Goal: Task Accomplishment & Management: Manage account settings

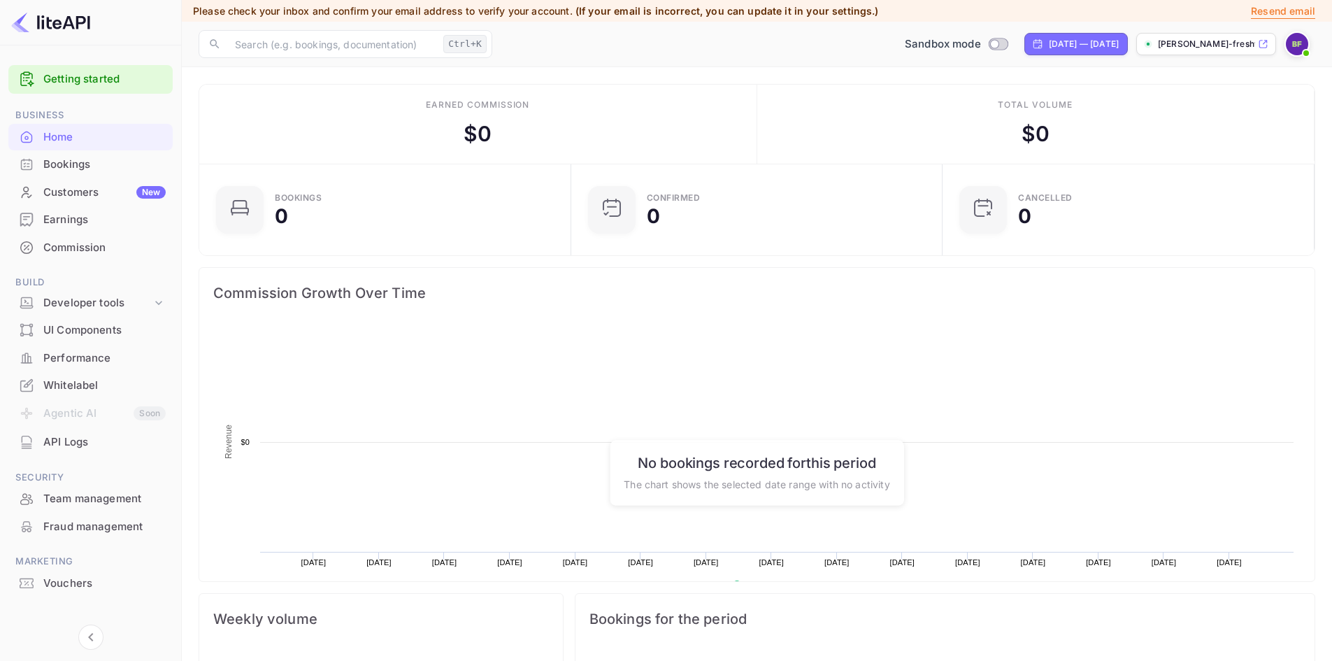
scroll to position [217, 352]
click at [164, 619] on div at bounding box center [90, 623] width 164 height 53
click at [71, 441] on div "API Logs" at bounding box center [104, 442] width 122 height 16
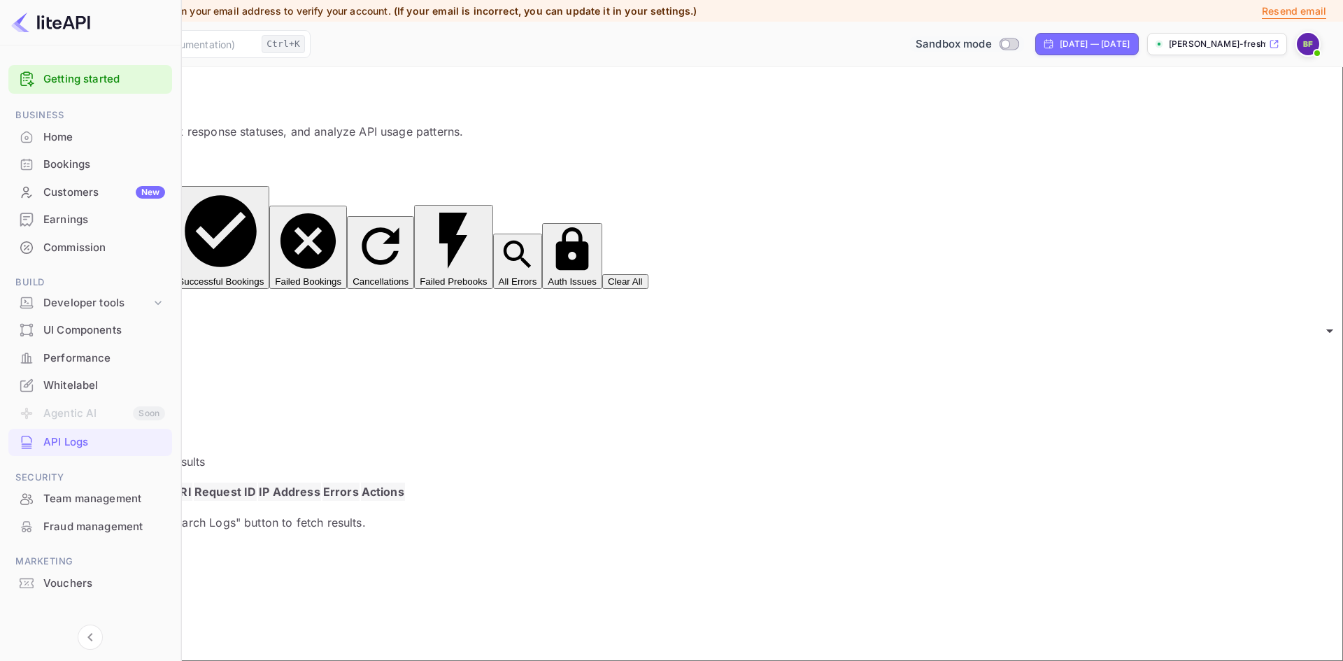
click at [991, 43] on input "Switch to Production mode" at bounding box center [1005, 43] width 28 height 9
checkbox input "false"
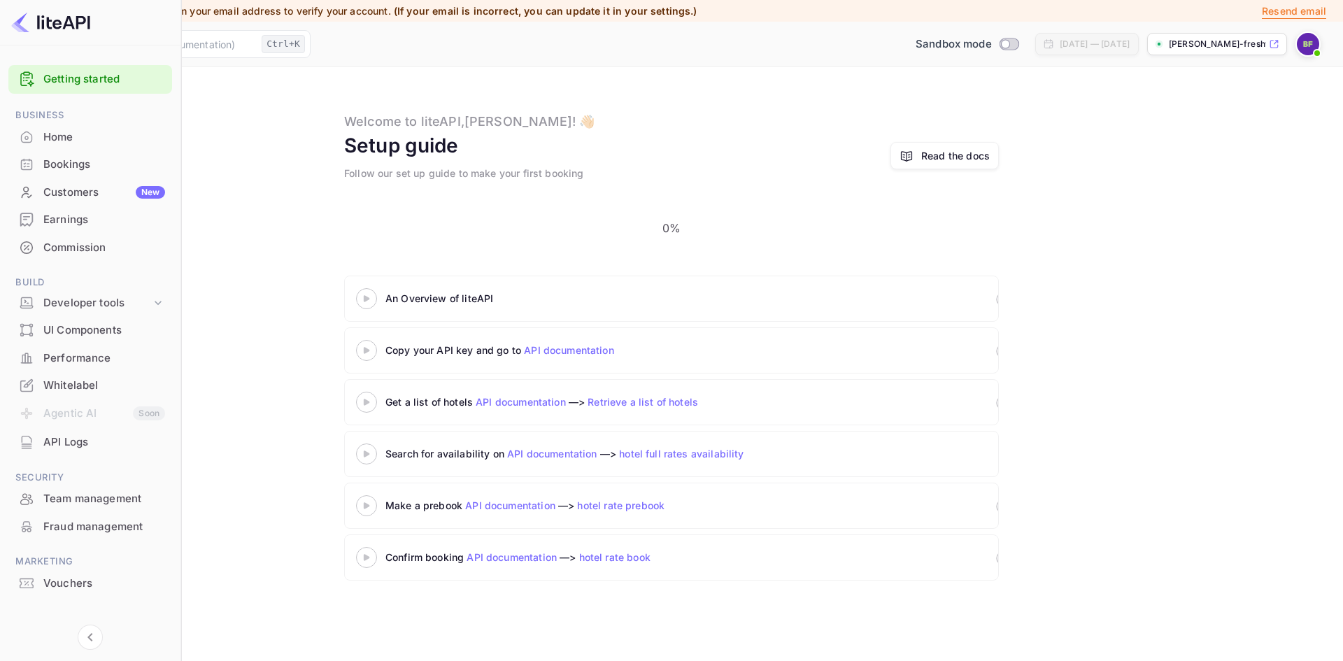
click at [614, 344] on link "API documentation" at bounding box center [569, 350] width 90 height 12
click at [63, 158] on div "Bookings" at bounding box center [104, 165] width 122 height 16
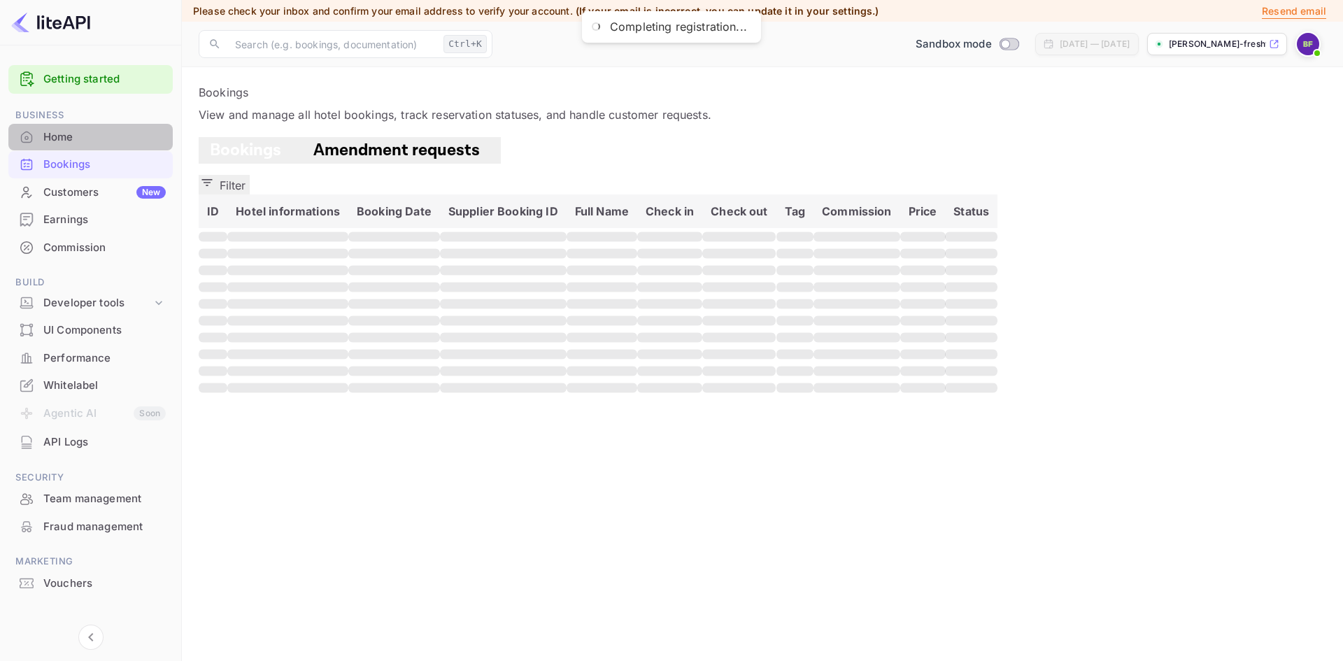
click at [62, 138] on div "Home" at bounding box center [104, 137] width 122 height 16
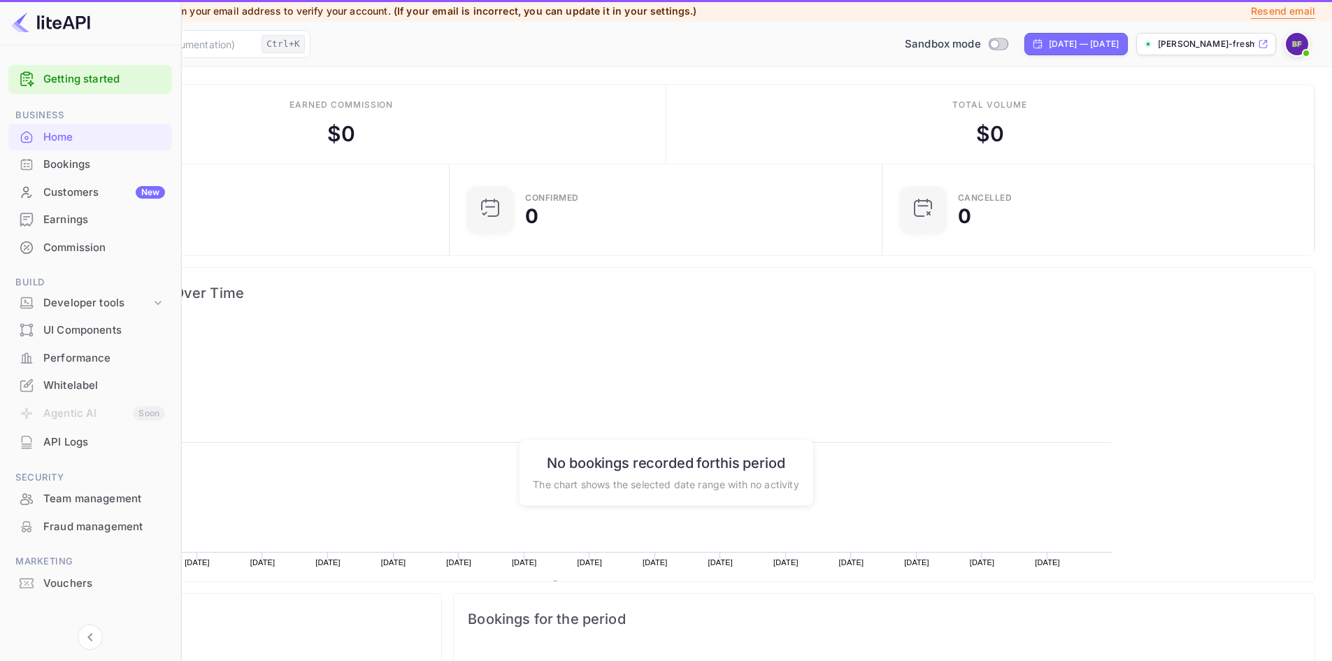
scroll to position [217, 352]
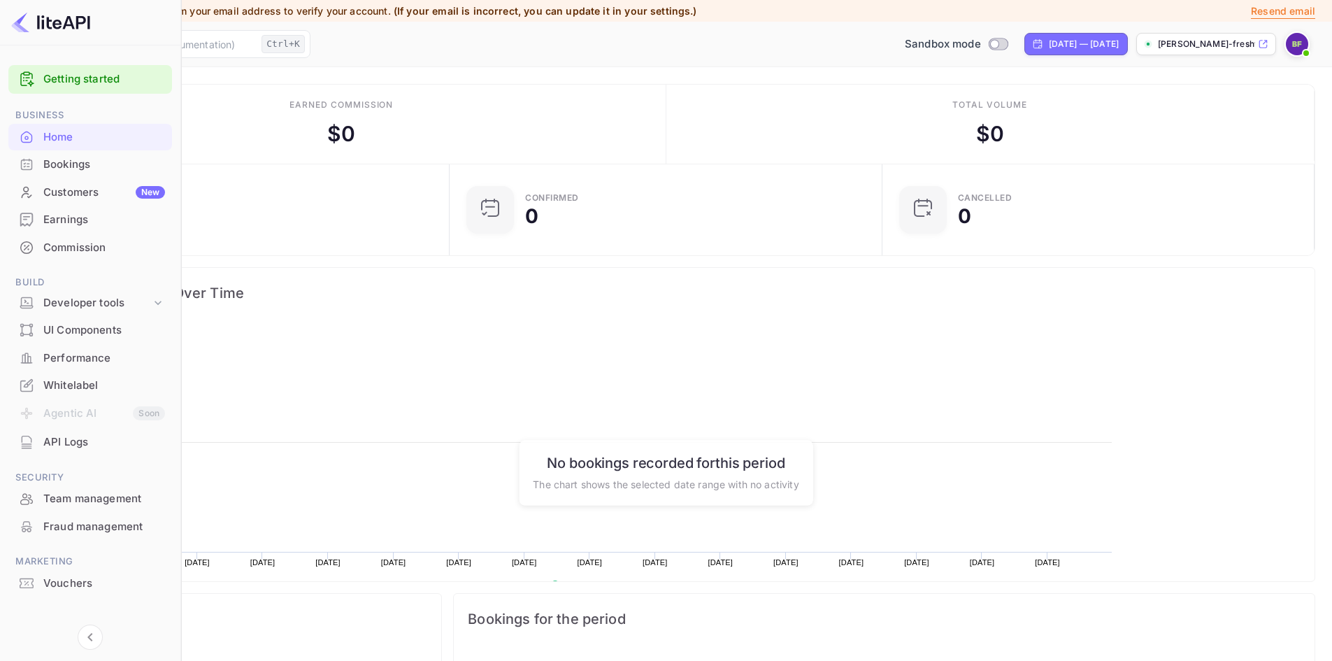
click at [67, 218] on div "Earnings" at bounding box center [104, 220] width 122 height 16
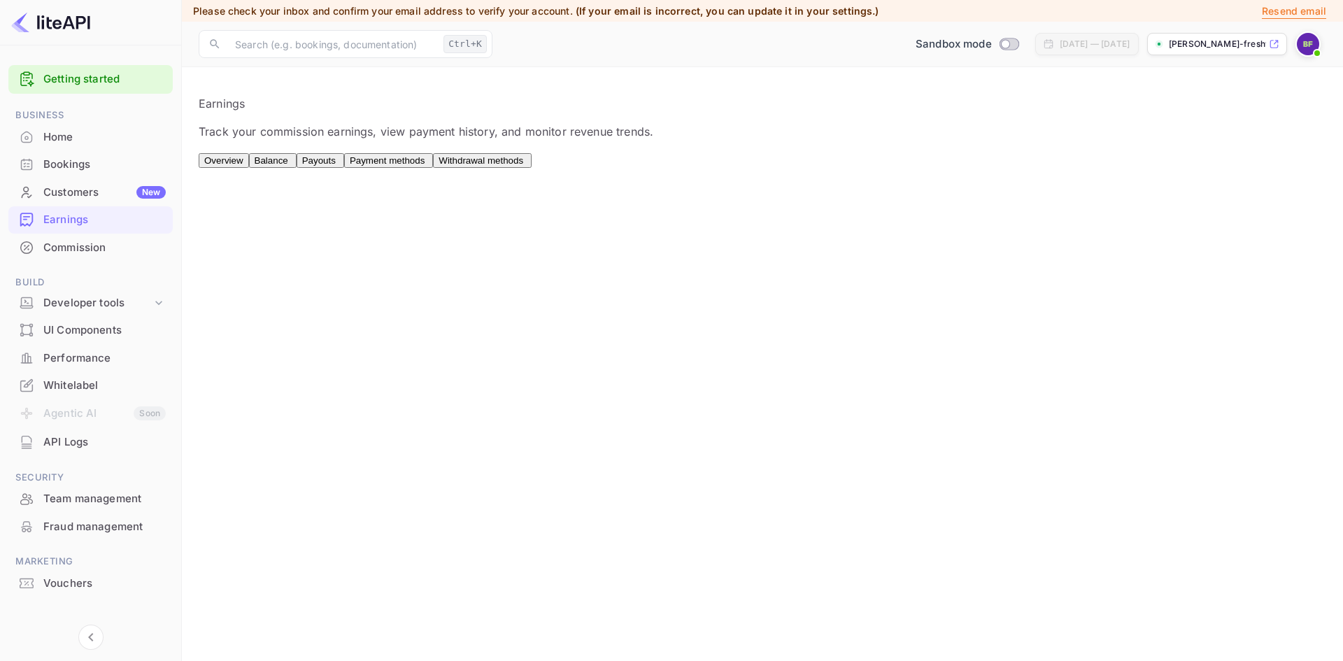
click at [78, 248] on div "Commission" at bounding box center [104, 248] width 122 height 16
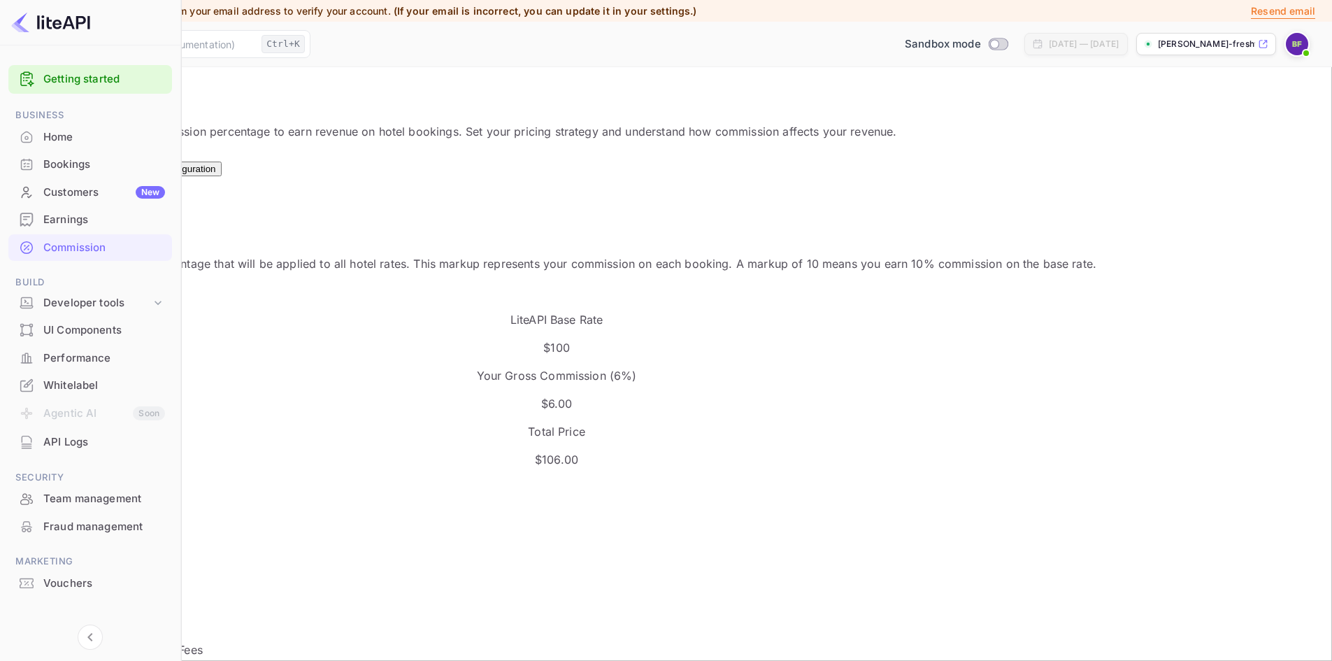
scroll to position [238, 686]
click at [103, 301] on div "Developer tools" at bounding box center [97, 303] width 108 height 16
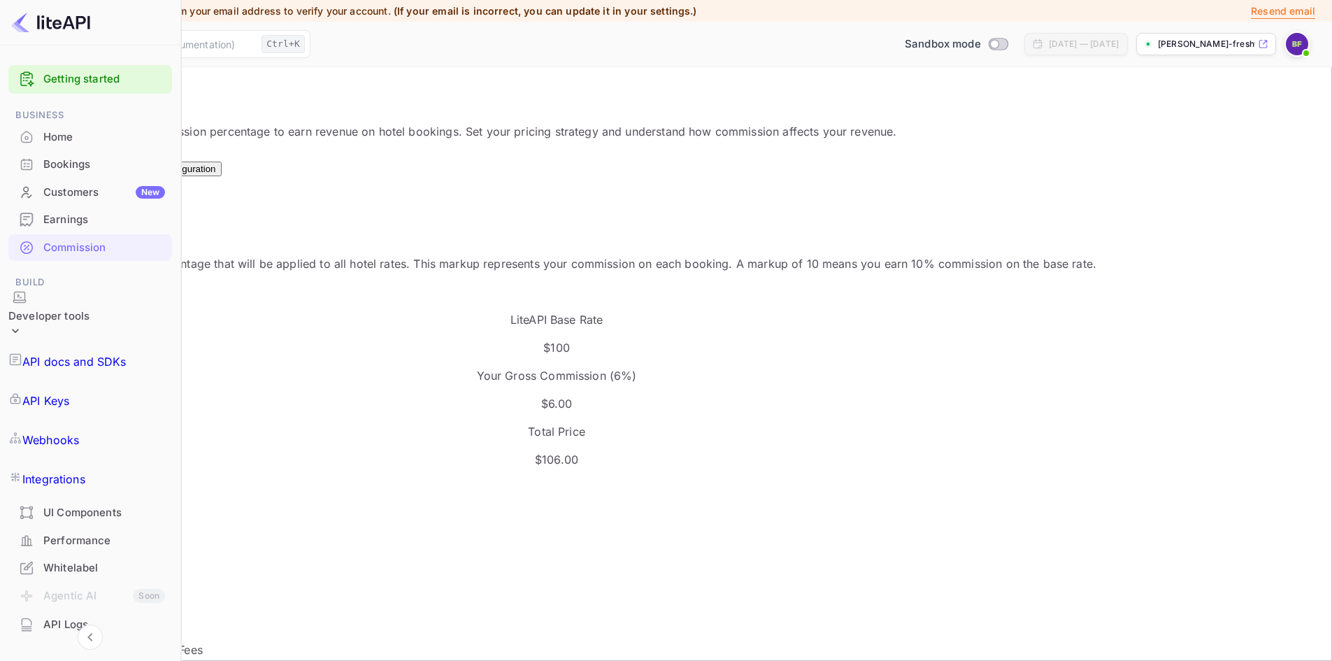
click at [69, 392] on p "API Keys" at bounding box center [45, 400] width 47 height 17
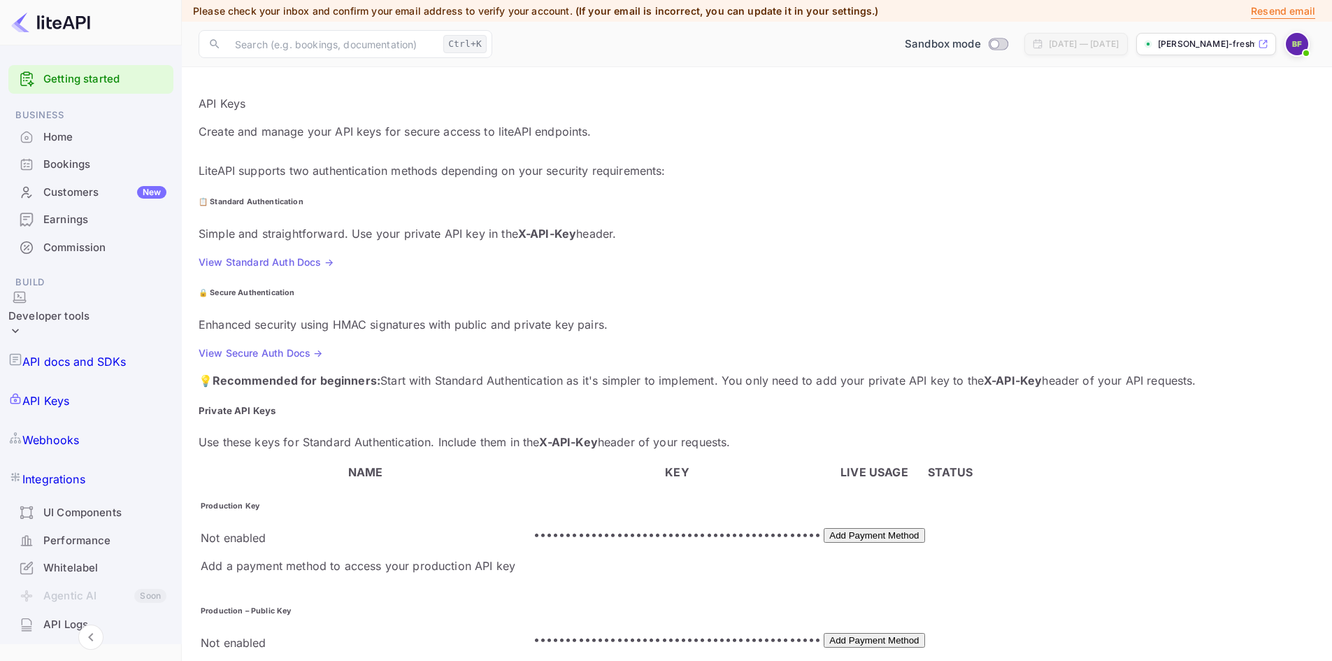
click at [533, 463] on th "KEY" at bounding box center [678, 472] width 290 height 18
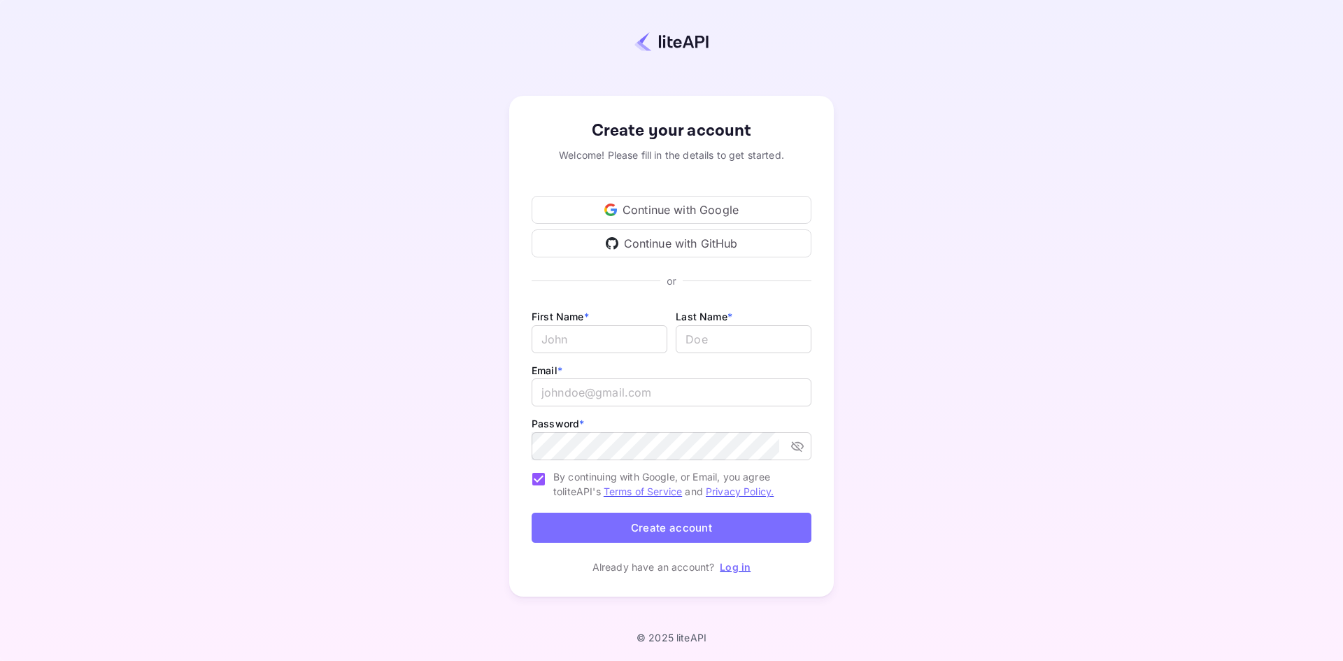
type input "[EMAIL_ADDRESS][DOMAIN_NAME]"
click at [747, 532] on button "Create account" at bounding box center [672, 528] width 280 height 30
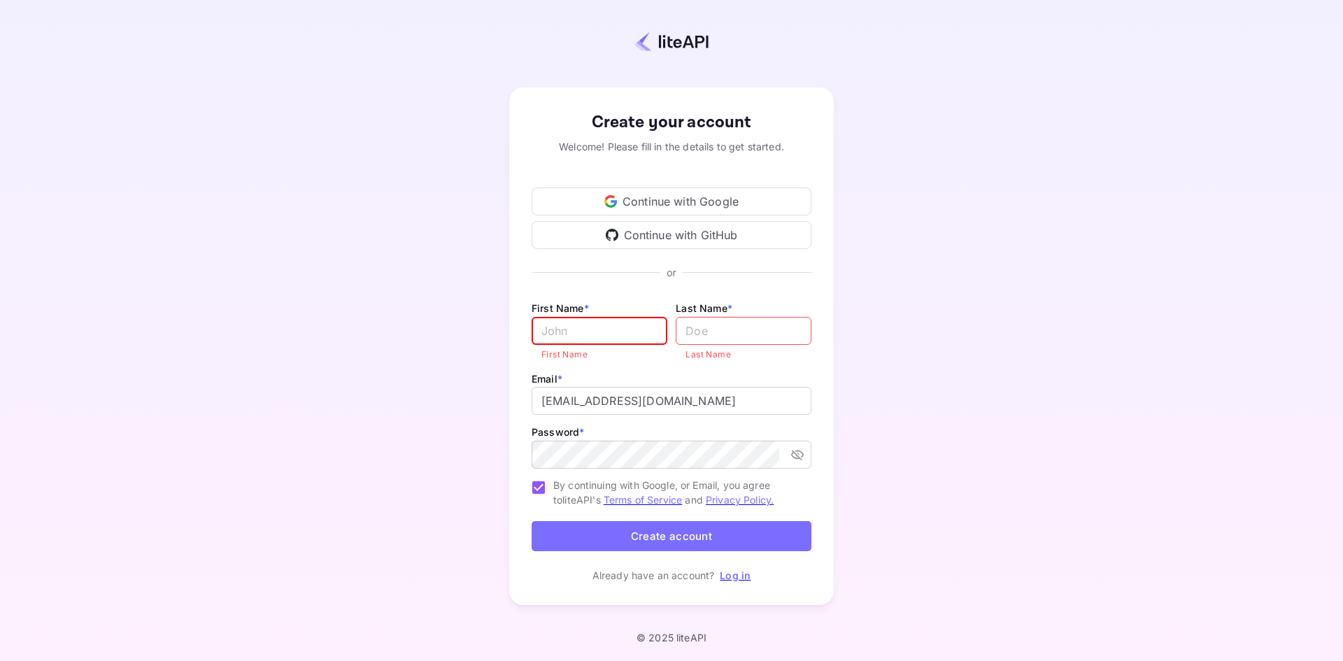
click at [592, 311] on div "First Name * ​ First Name" at bounding box center [600, 320] width 136 height 42
click at [591, 327] on input "Email *" at bounding box center [600, 331] width 136 height 28
type input "[PERSON_NAME]"
type input "Freshwater"
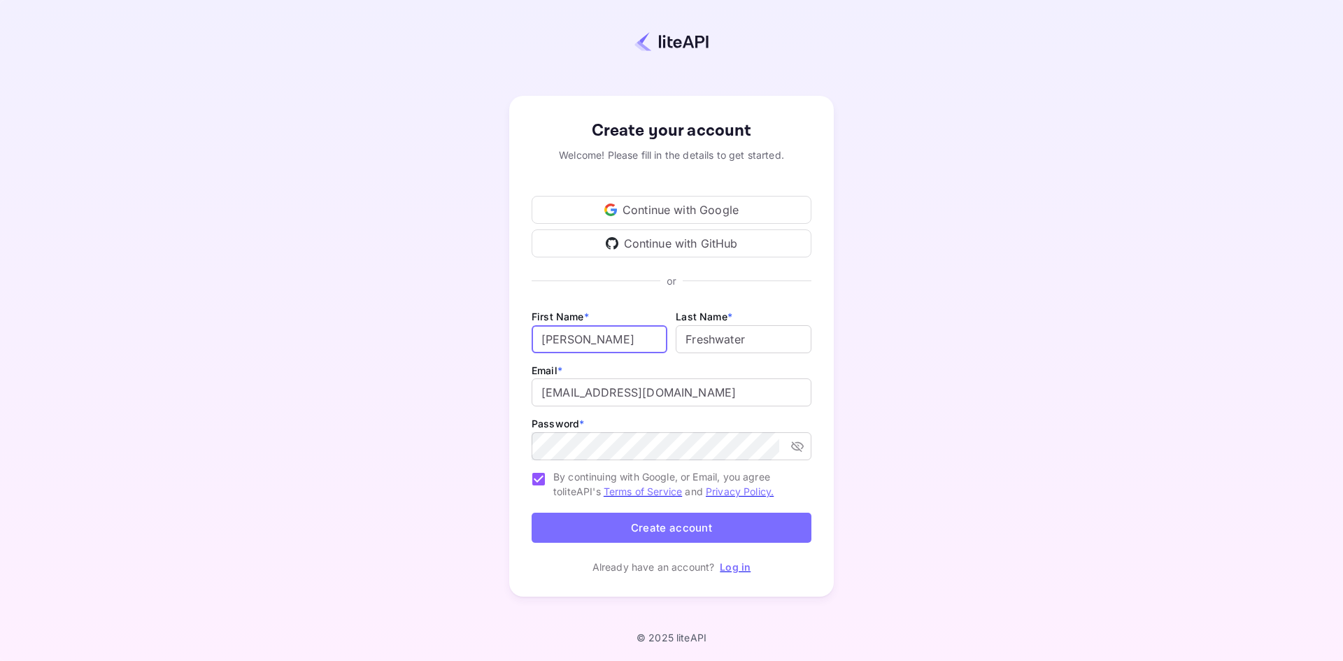
click at [737, 527] on button "Create account" at bounding box center [672, 528] width 280 height 30
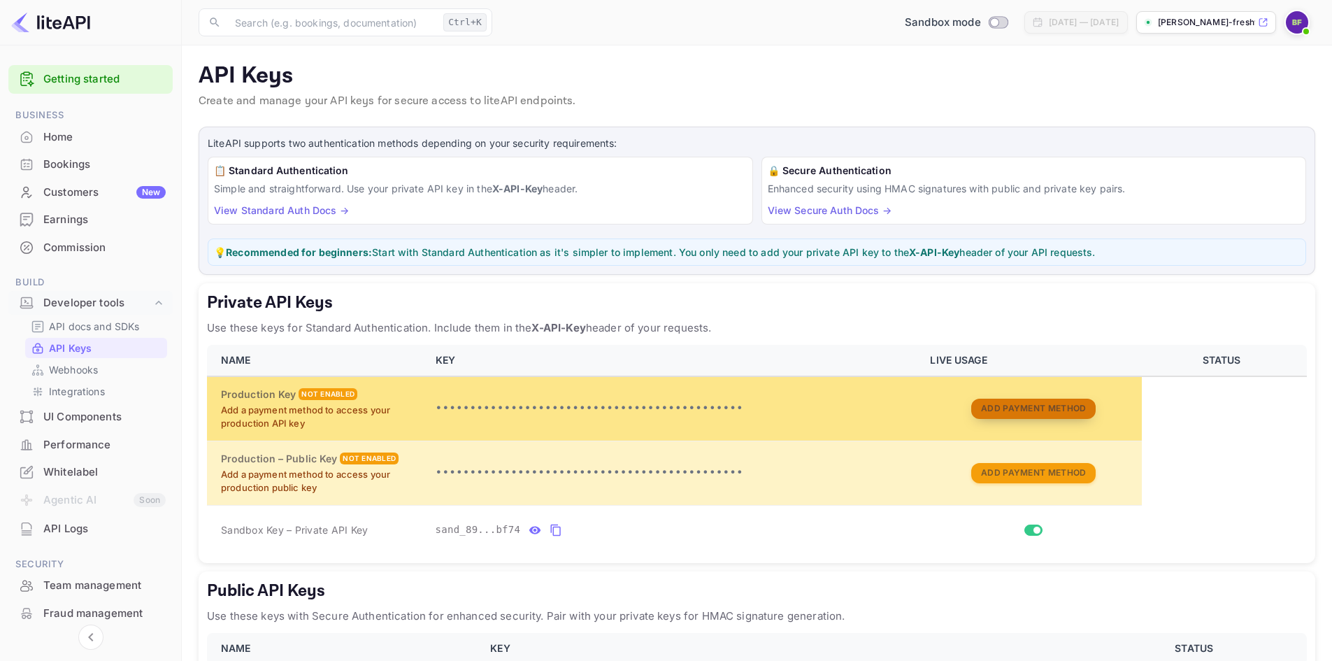
click at [1022, 405] on button "Add Payment Method" at bounding box center [1033, 409] width 124 height 20
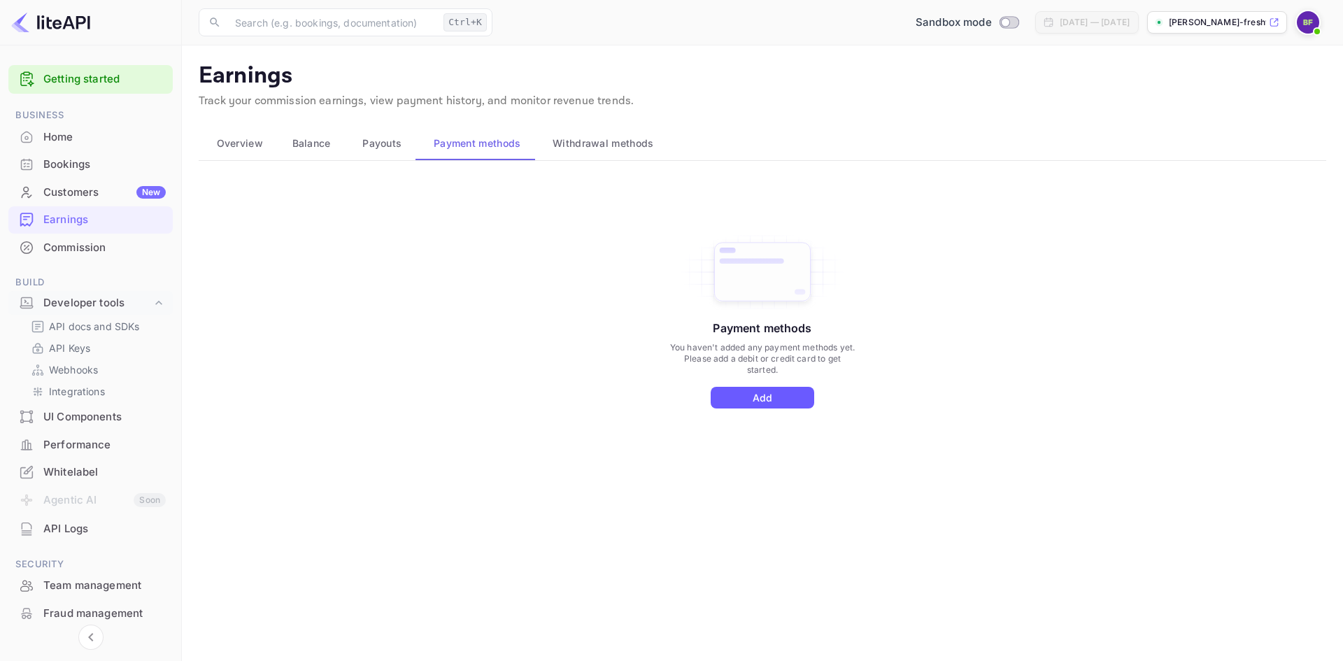
click at [767, 402] on button "Add" at bounding box center [763, 398] width 104 height 22
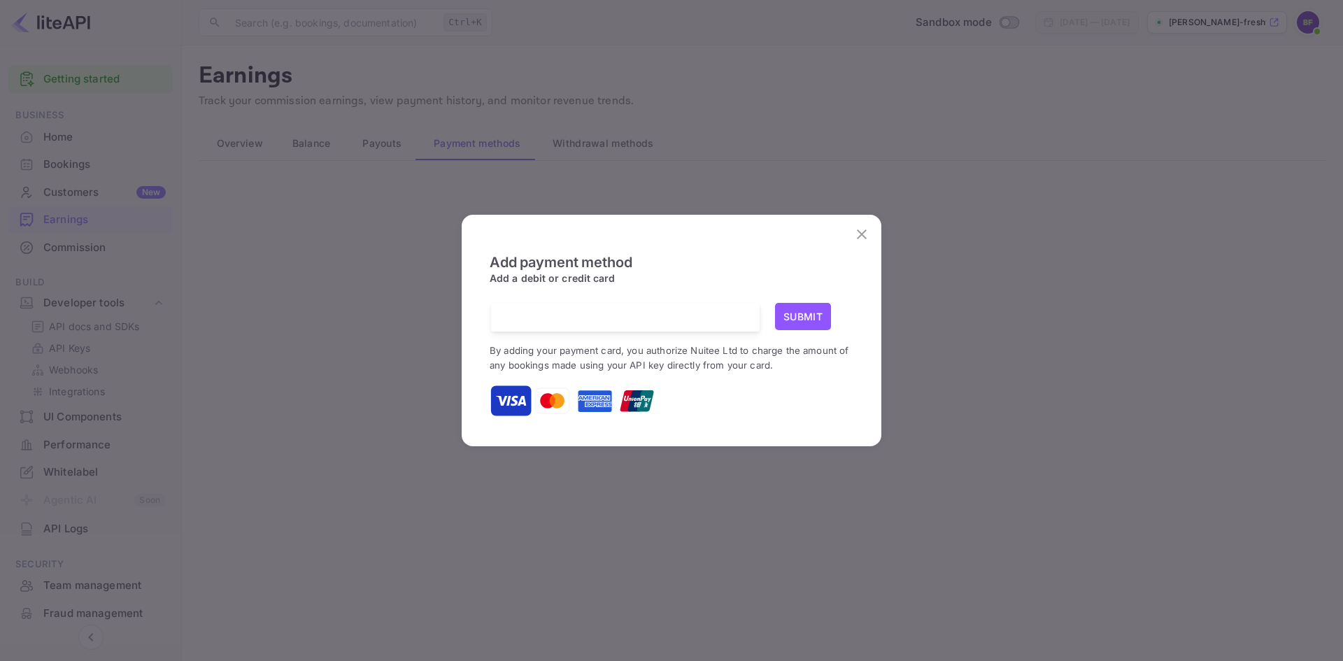
click at [598, 331] on div at bounding box center [630, 317] width 258 height 29
click at [813, 318] on button "Submit" at bounding box center [803, 316] width 56 height 27
click at [862, 236] on icon "close" at bounding box center [862, 234] width 10 height 10
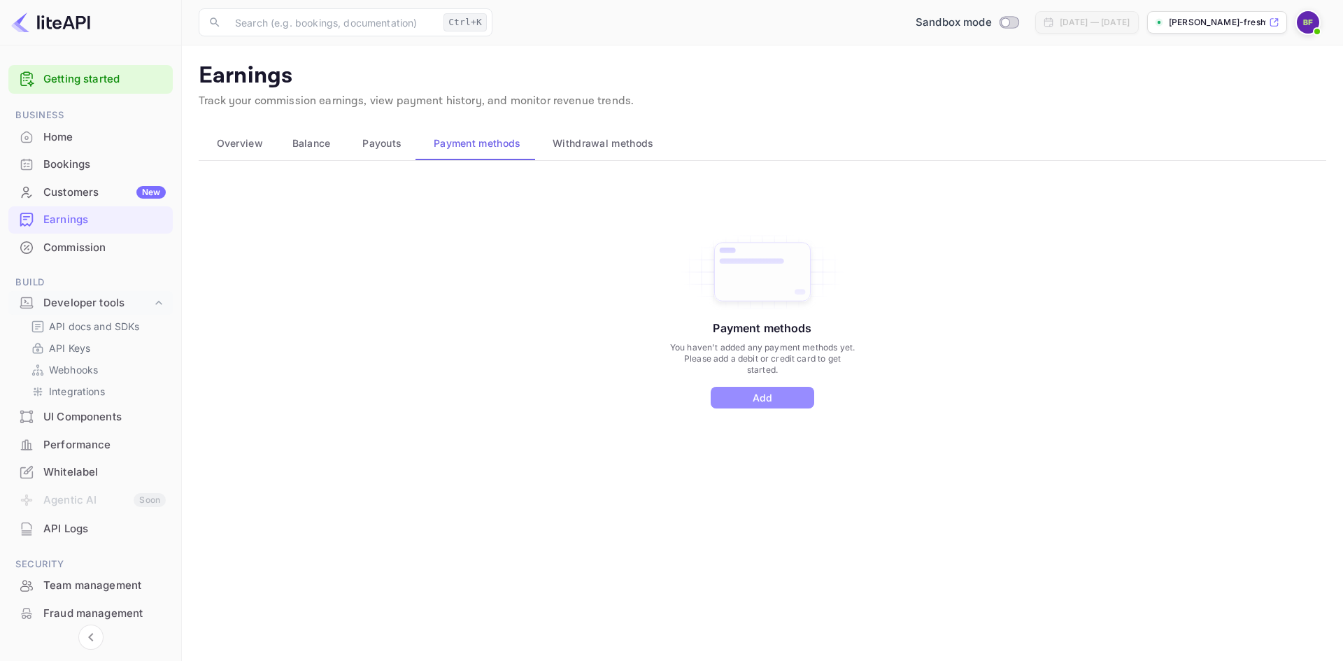
click at [752, 400] on button "Add" at bounding box center [763, 398] width 104 height 22
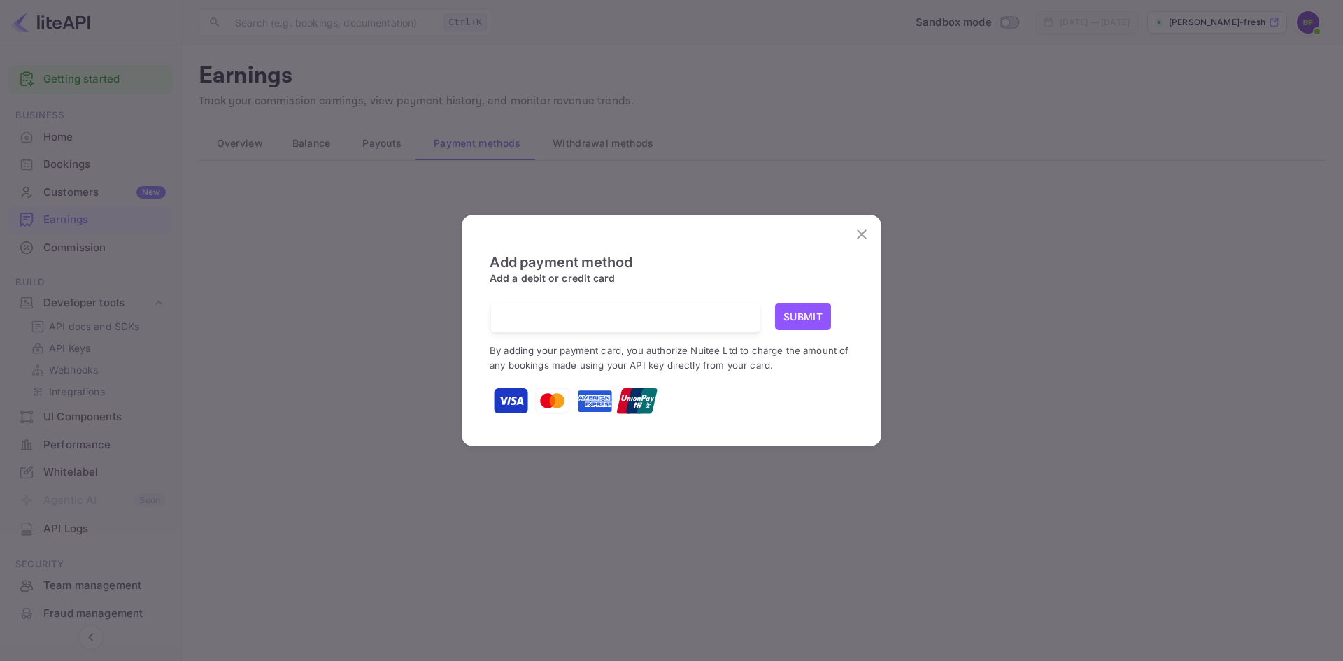
click at [585, 246] on div "Add payment method Add a debit or credit card Submit By adding your payment car…" at bounding box center [672, 329] width 392 height 206
click at [715, 352] on small "By adding your payment card, you authorize Nuitee Ltd to charge the amount of a…" at bounding box center [669, 358] width 359 height 26
click at [818, 318] on button "Submit" at bounding box center [803, 316] width 56 height 27
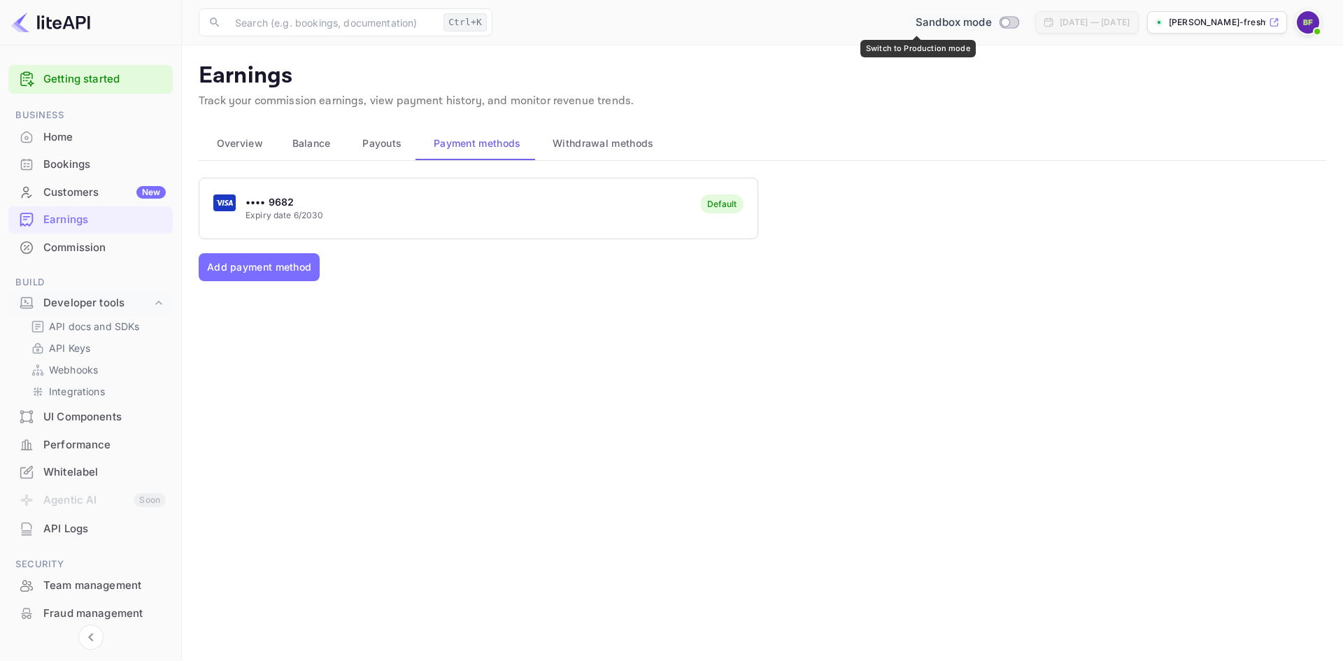
click at [991, 23] on input "Switch to Production mode" at bounding box center [1005, 21] width 28 height 9
checkbox input "false"
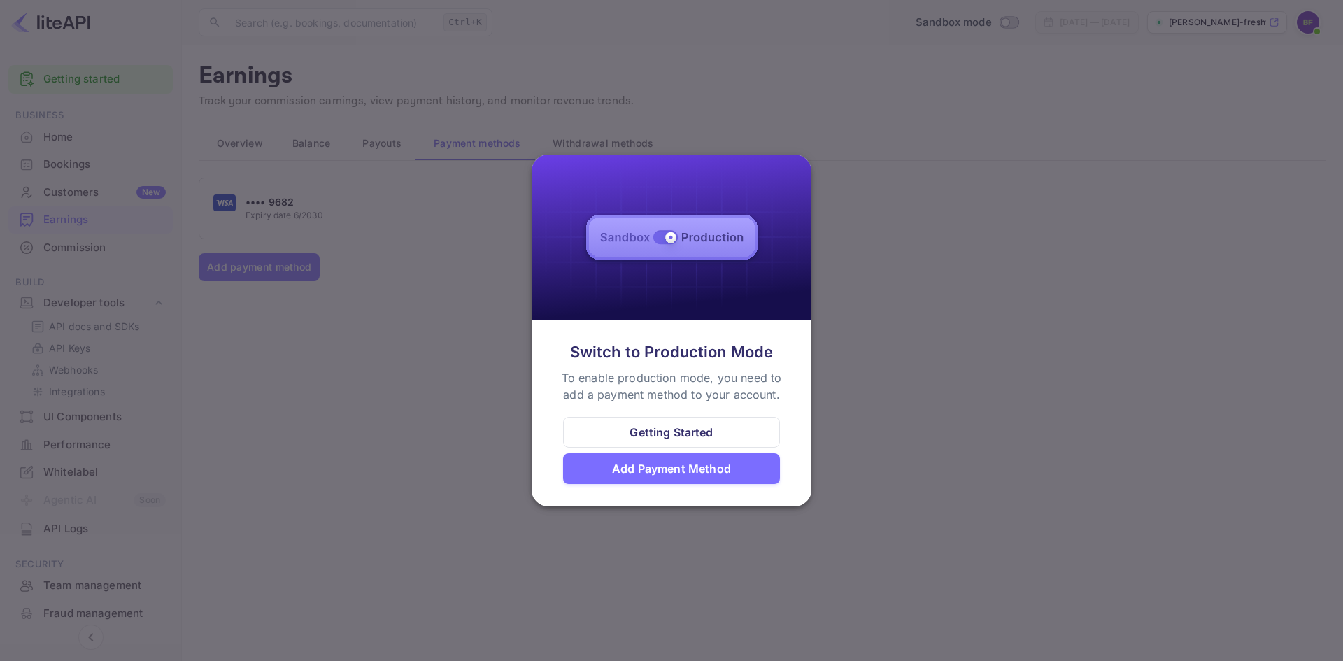
click at [680, 433] on div "Getting Started" at bounding box center [670, 432] width 83 height 17
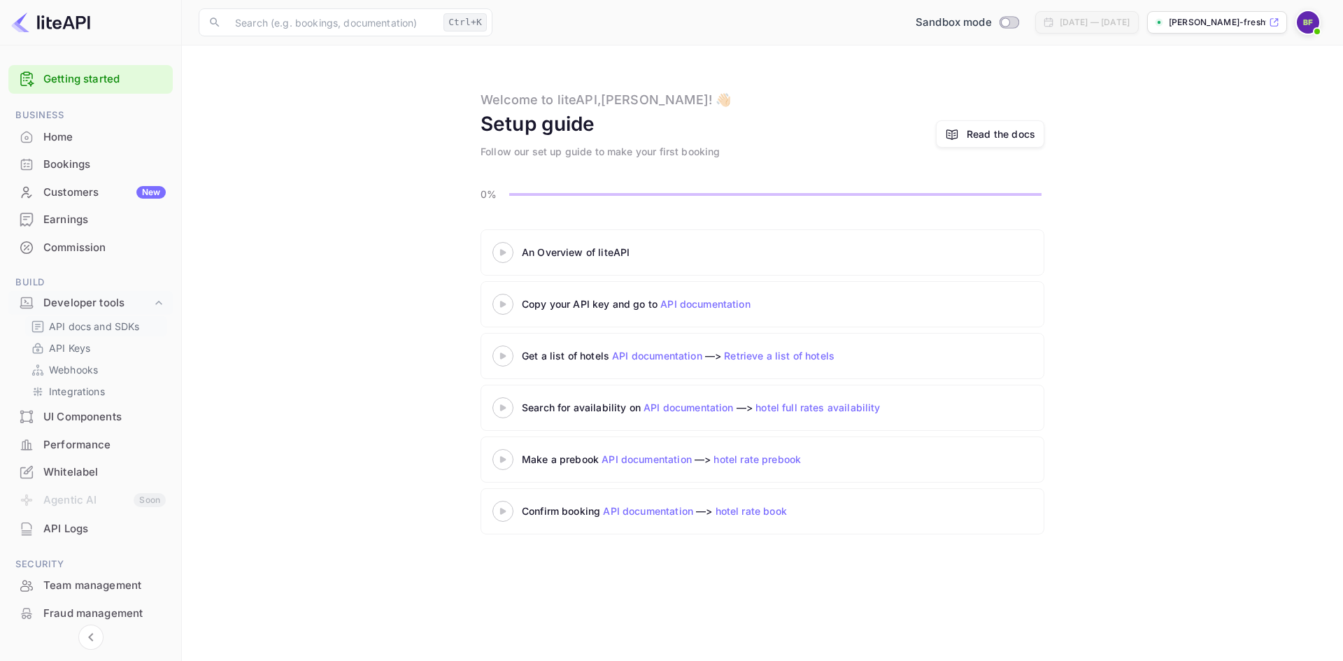
click at [74, 327] on p "API docs and SDKs" at bounding box center [94, 326] width 91 height 15
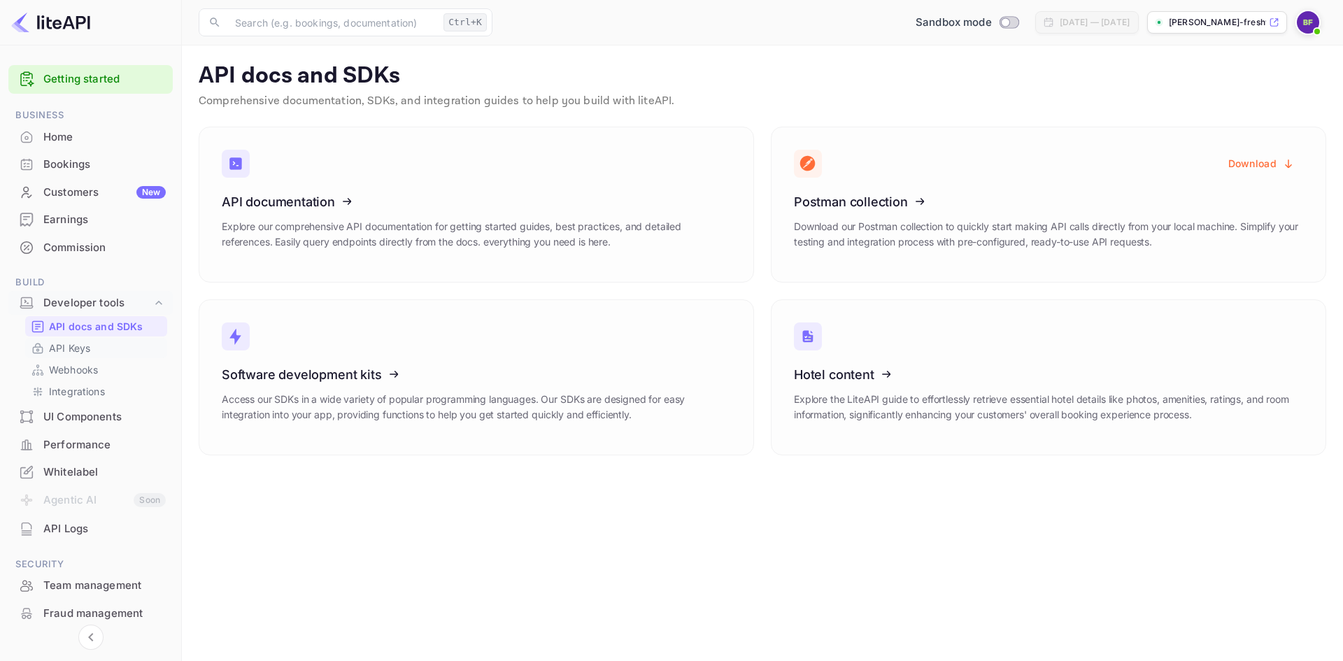
click at [59, 345] on p "API Keys" at bounding box center [69, 348] width 41 height 15
